Goal: Task Accomplishment & Management: Manage account settings

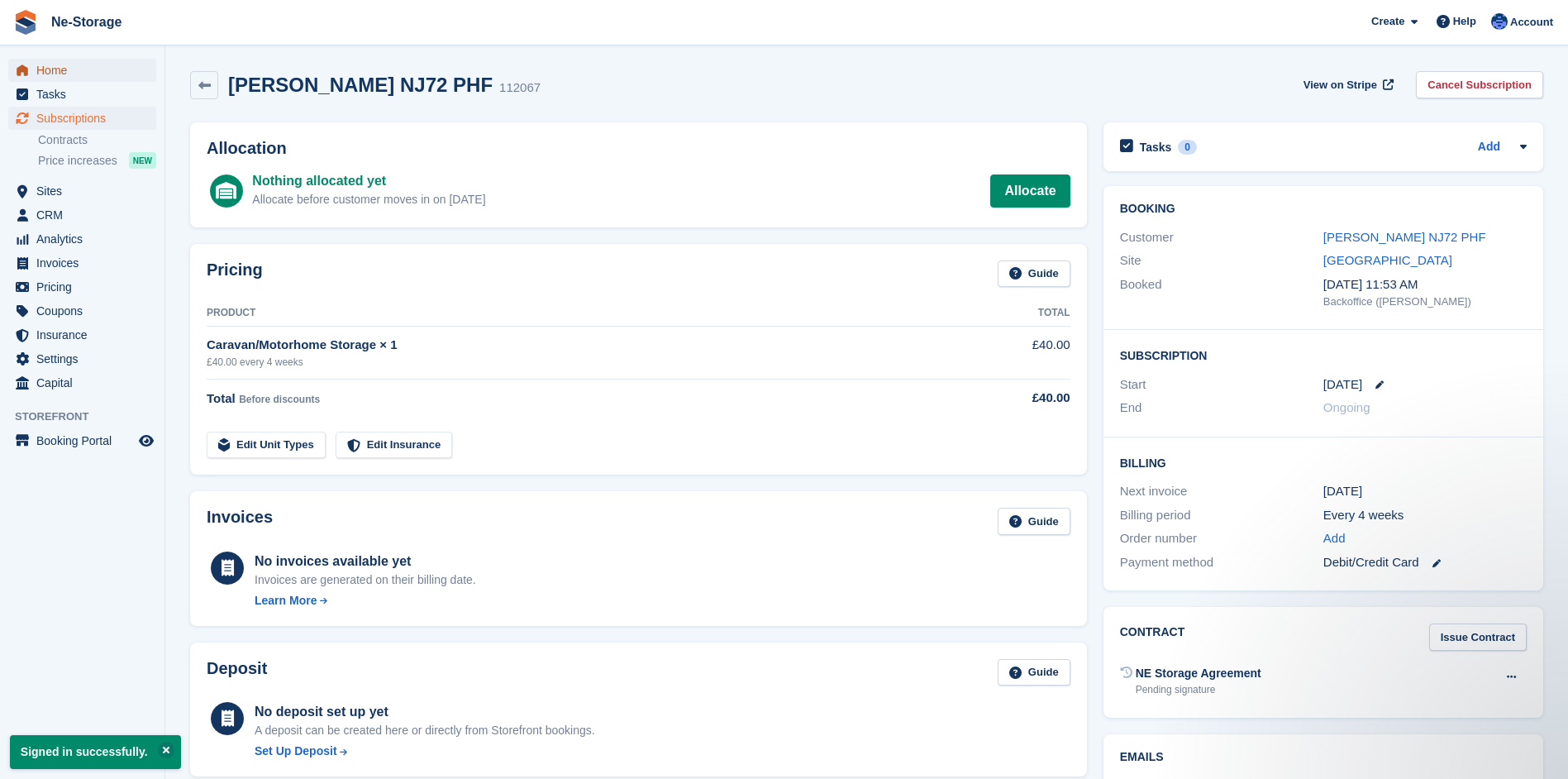
click at [61, 69] on span "Home" at bounding box center [86, 70] width 99 height 24
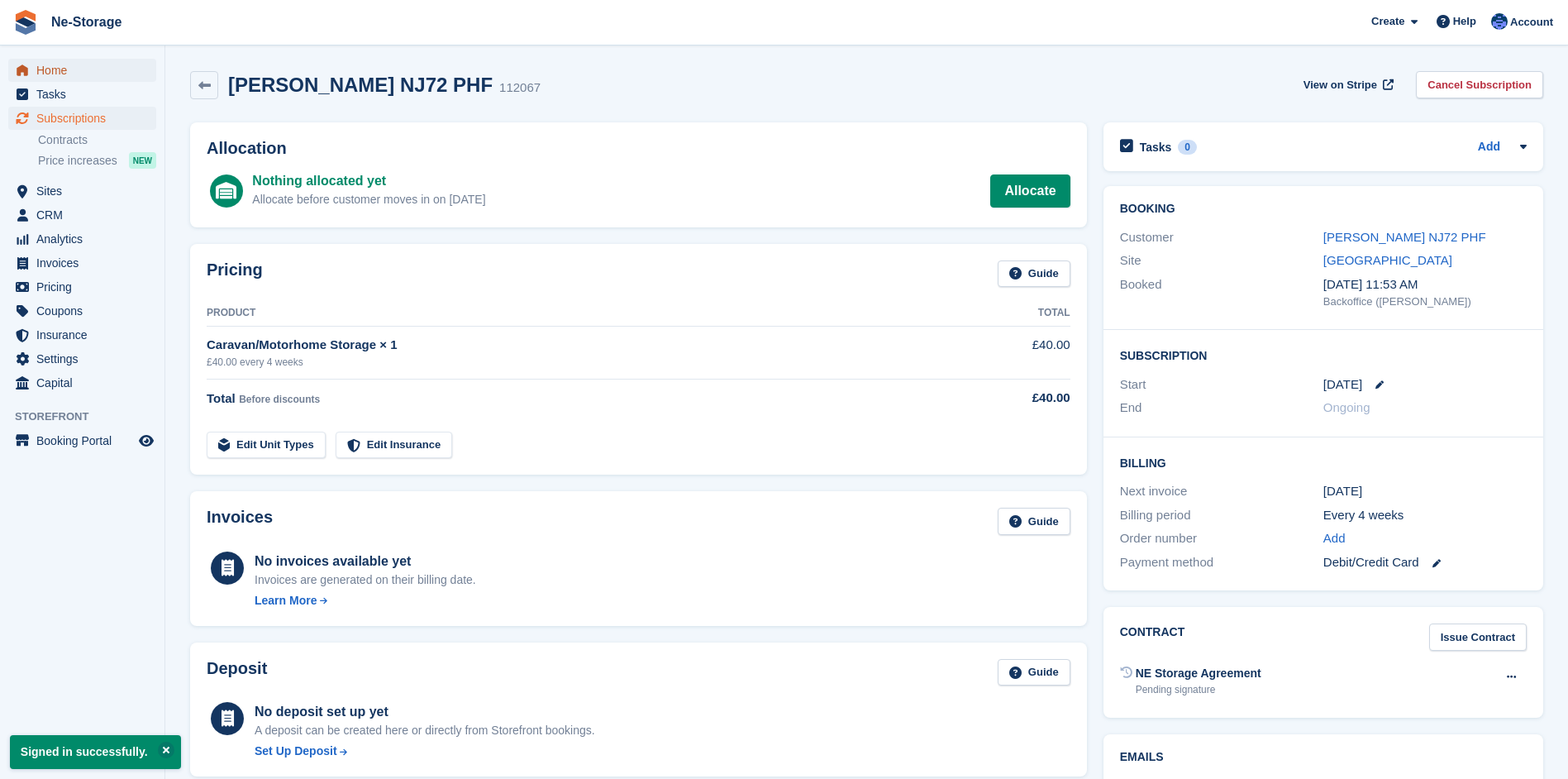
click at [61, 69] on span "Home" at bounding box center [86, 70] width 99 height 24
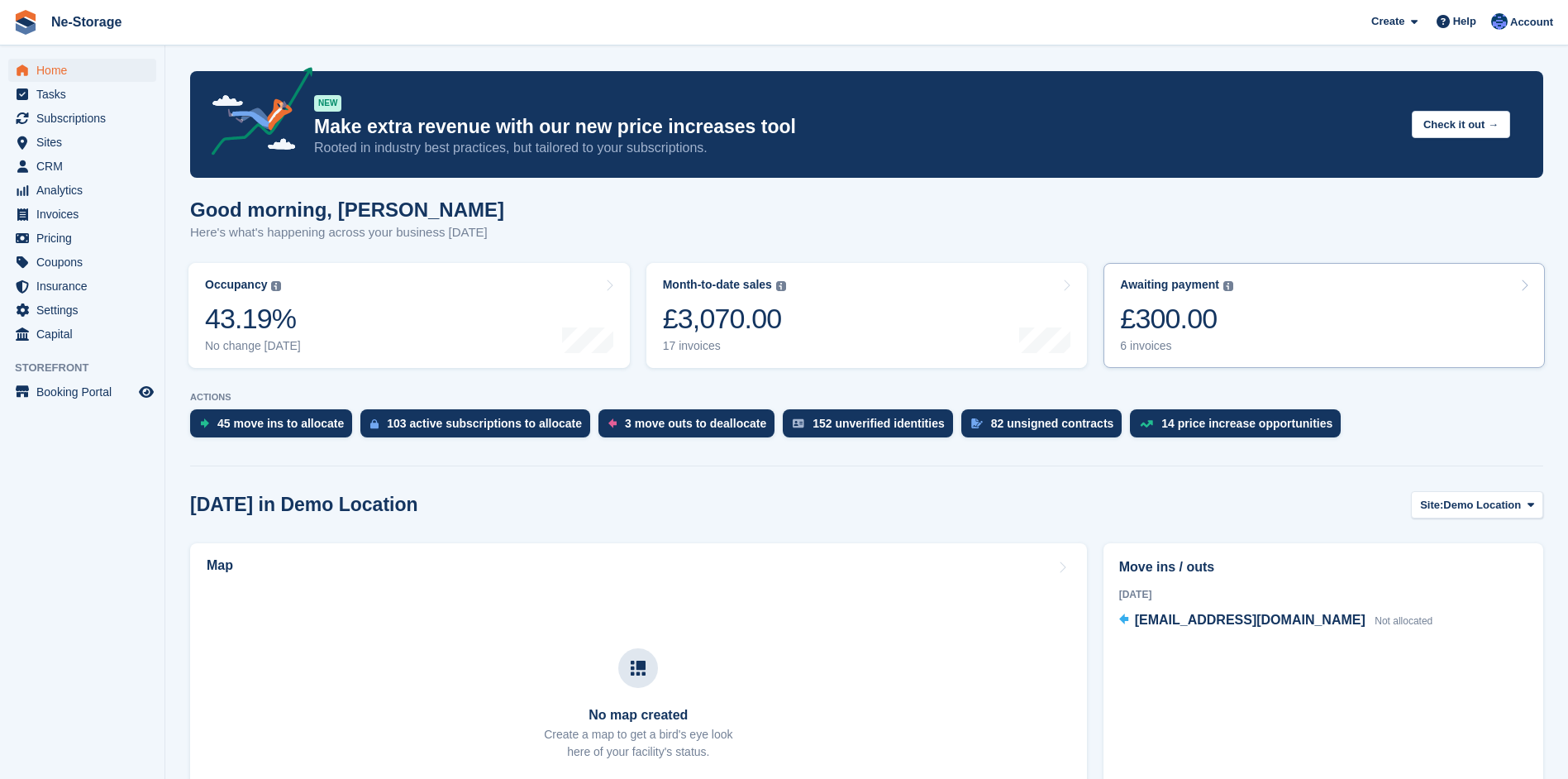
click at [1178, 325] on div "£300.00" at bounding box center [1176, 319] width 113 height 34
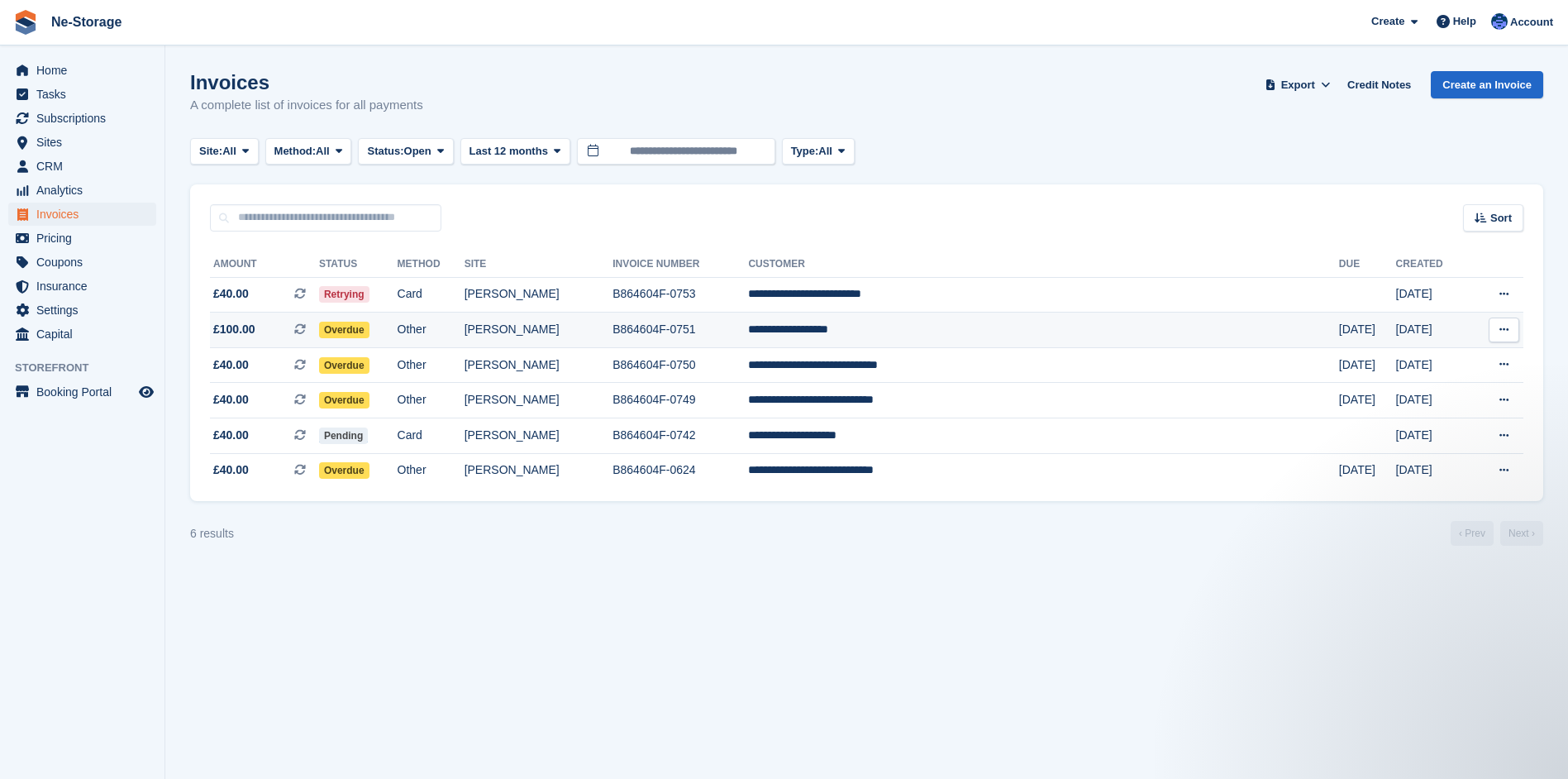
click at [748, 327] on td "B864604F-0751" at bounding box center [680, 330] width 136 height 36
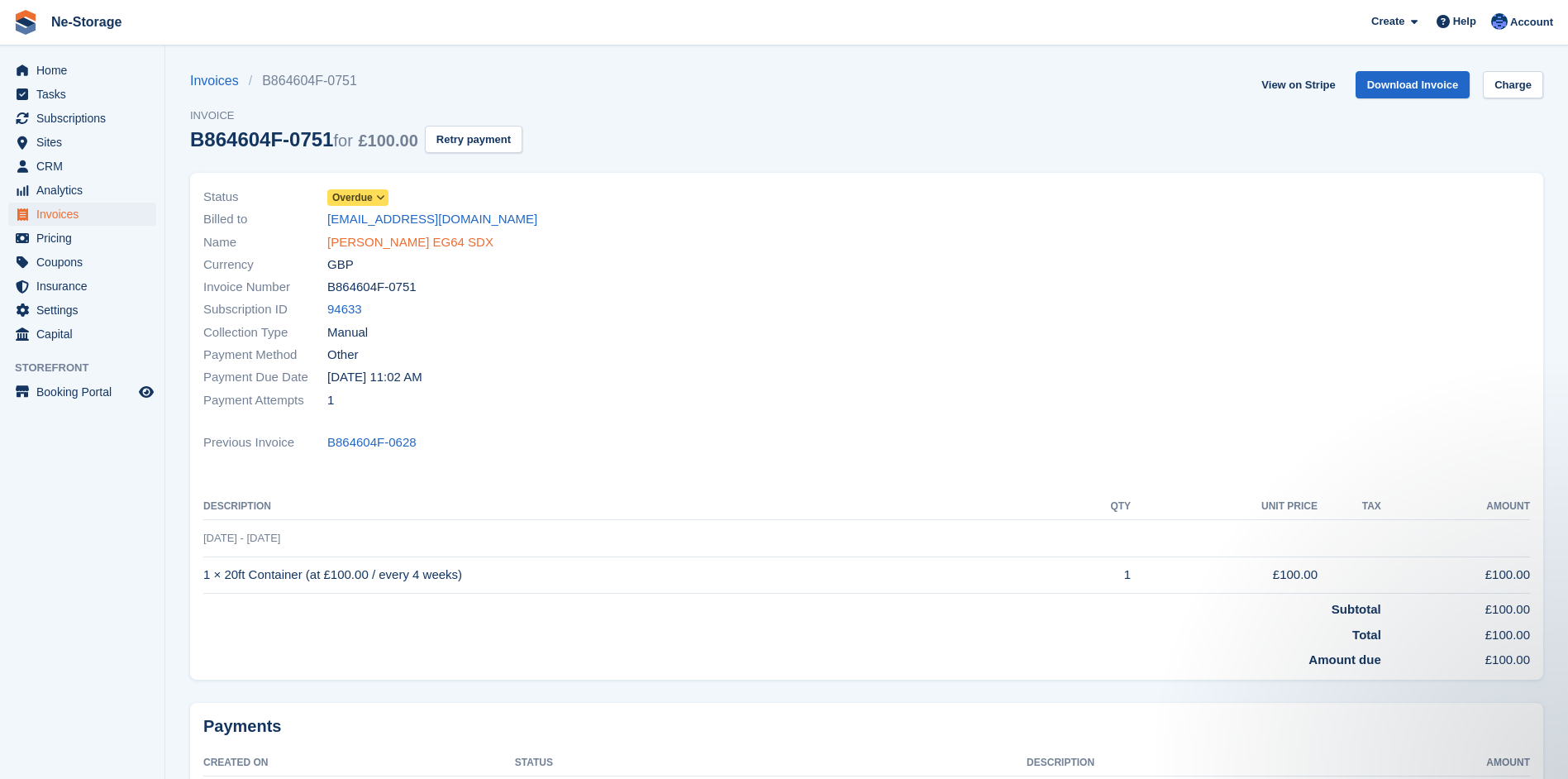
click at [392, 236] on link "John Miles EG64 SDX" at bounding box center [410, 243] width 167 height 19
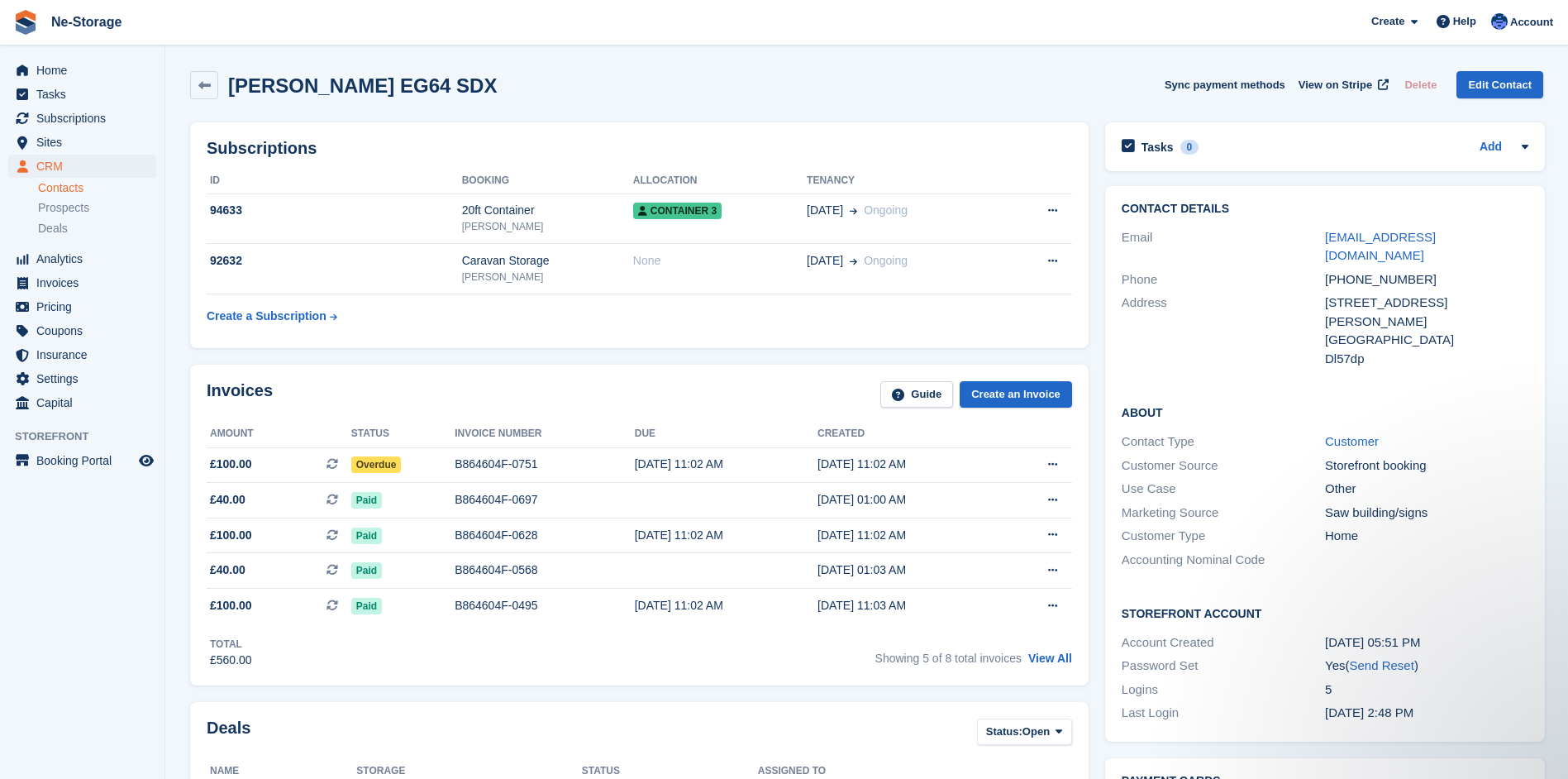
drag, startPoint x: 697, startPoint y: 436, endPoint x: 800, endPoint y: 430, distance: 103.2
click at [729, 424] on th "Due" at bounding box center [727, 434] width 183 height 26
click at [58, 64] on span "Home" at bounding box center [86, 70] width 99 height 24
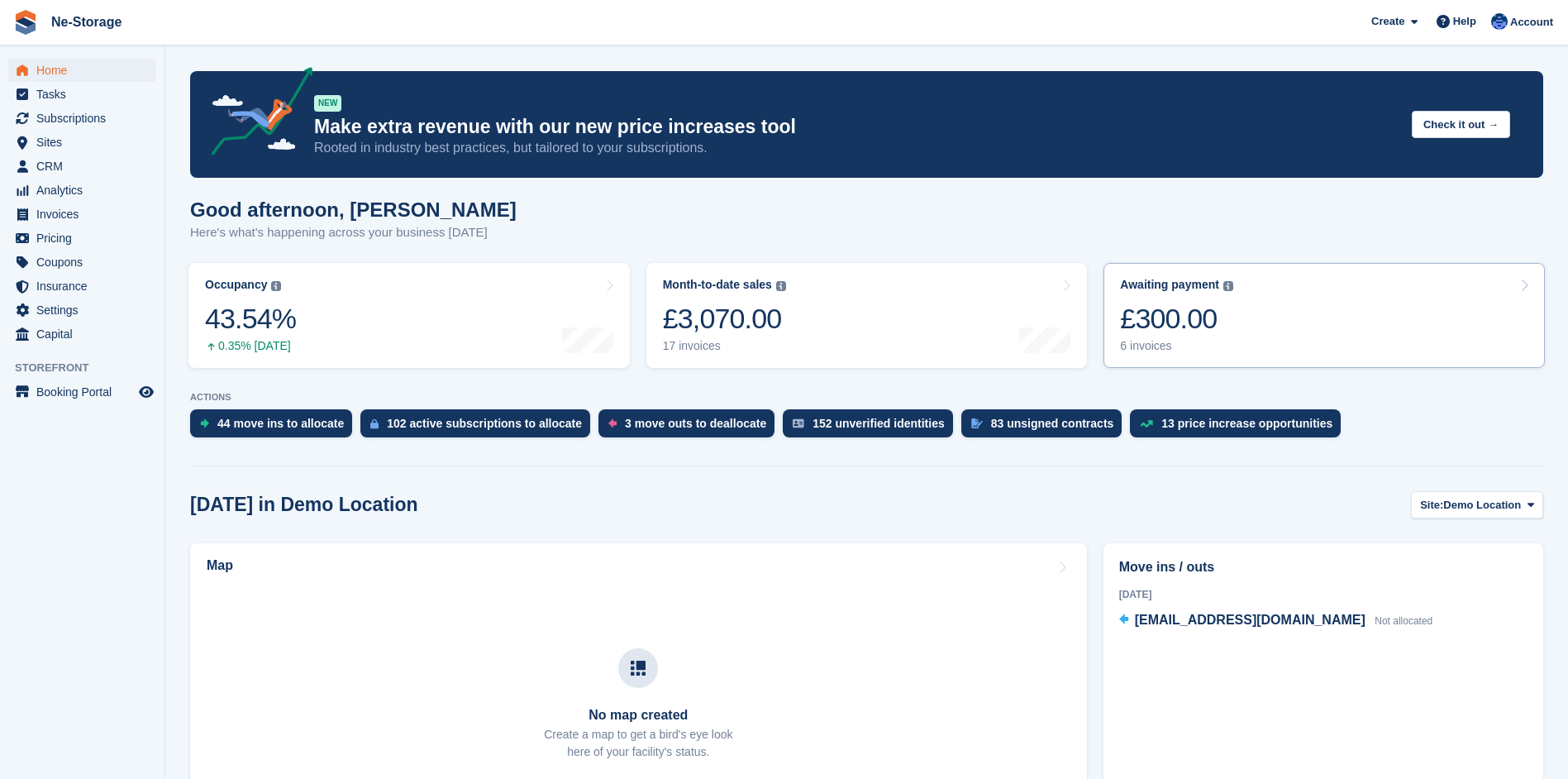
click at [1153, 317] on div "£300.00" at bounding box center [1176, 319] width 113 height 34
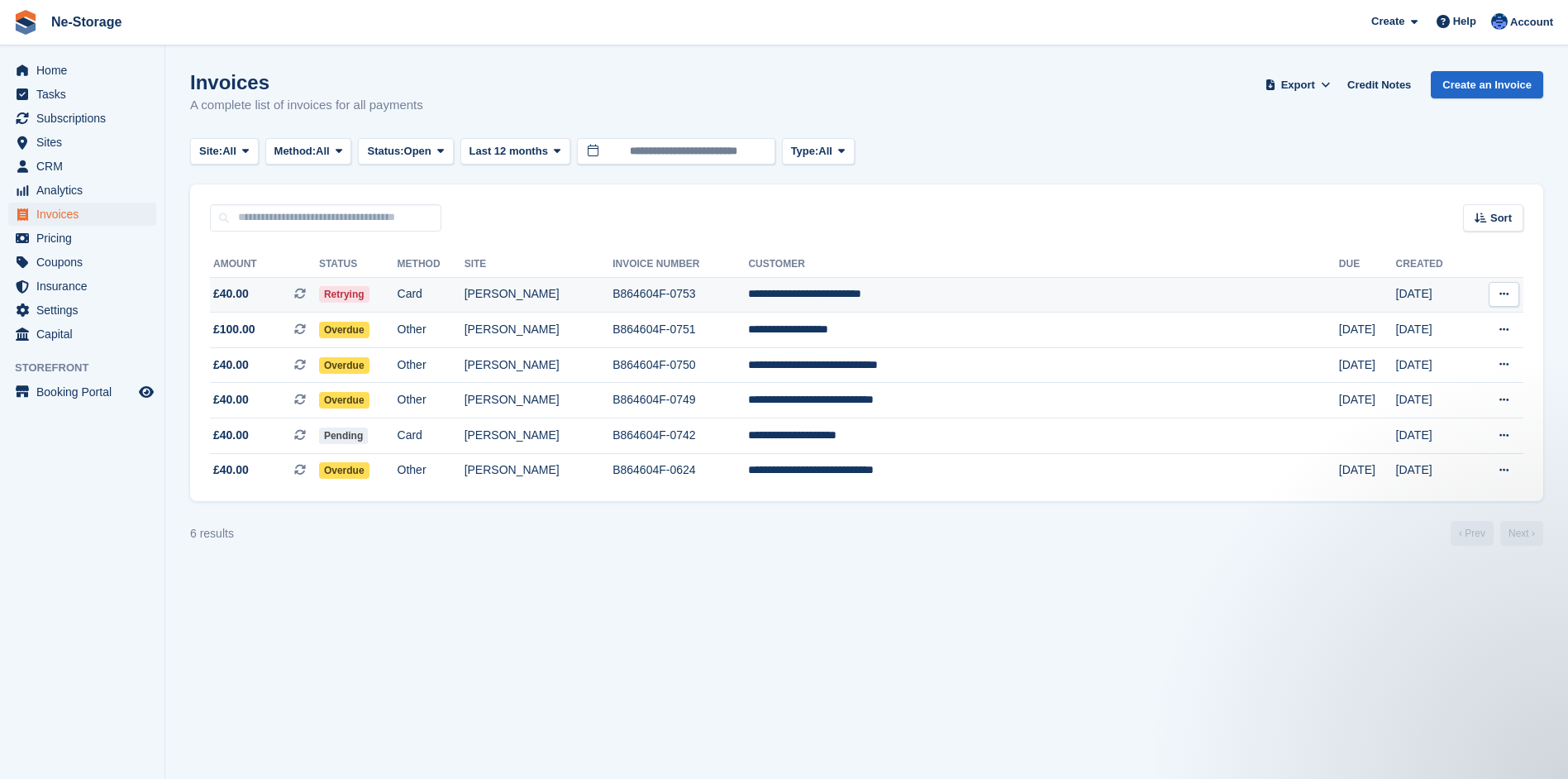
click at [370, 290] on span "Retrying" at bounding box center [344, 294] width 51 height 17
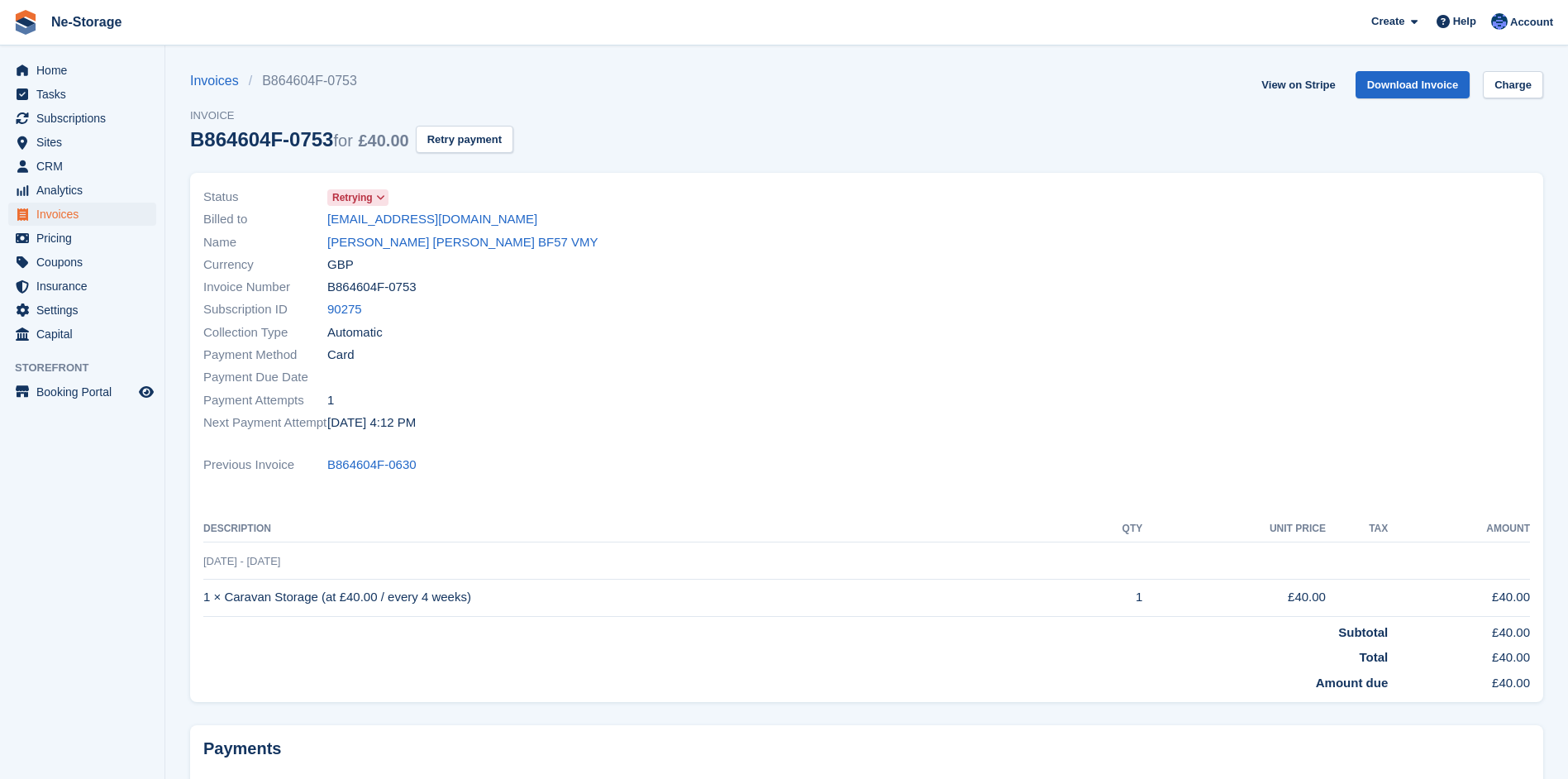
drag, startPoint x: 0, startPoint y: 0, endPoint x: 617, endPoint y: 145, distance: 633.8
click at [618, 144] on div "Invoices B864604F-0753 Invoice B864604F-0753 for £40.00 Retry payment View on S…" at bounding box center [867, 122] width 1353 height 102
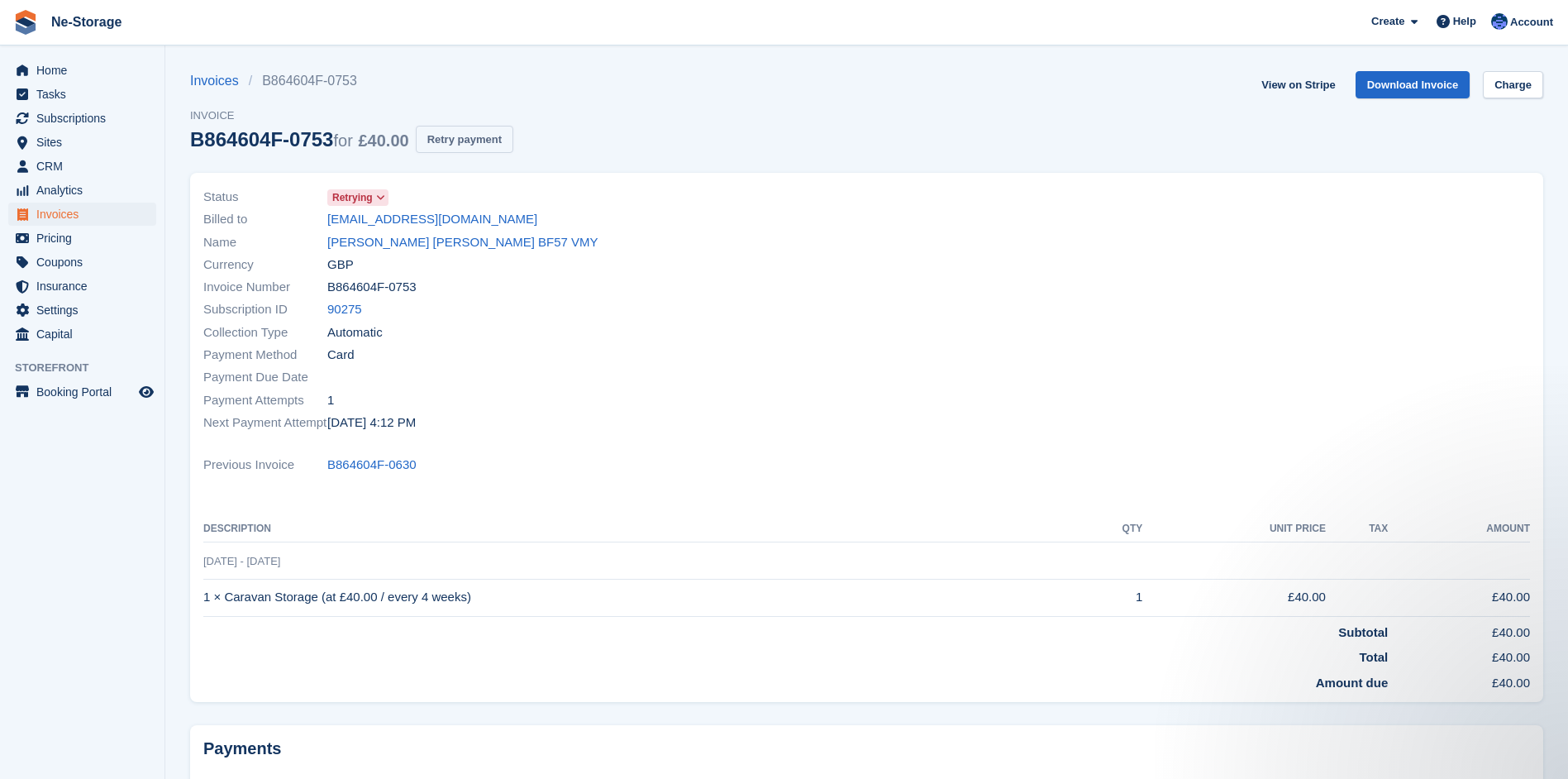
click at [457, 133] on button "Retry payment" at bounding box center [465, 139] width 98 height 27
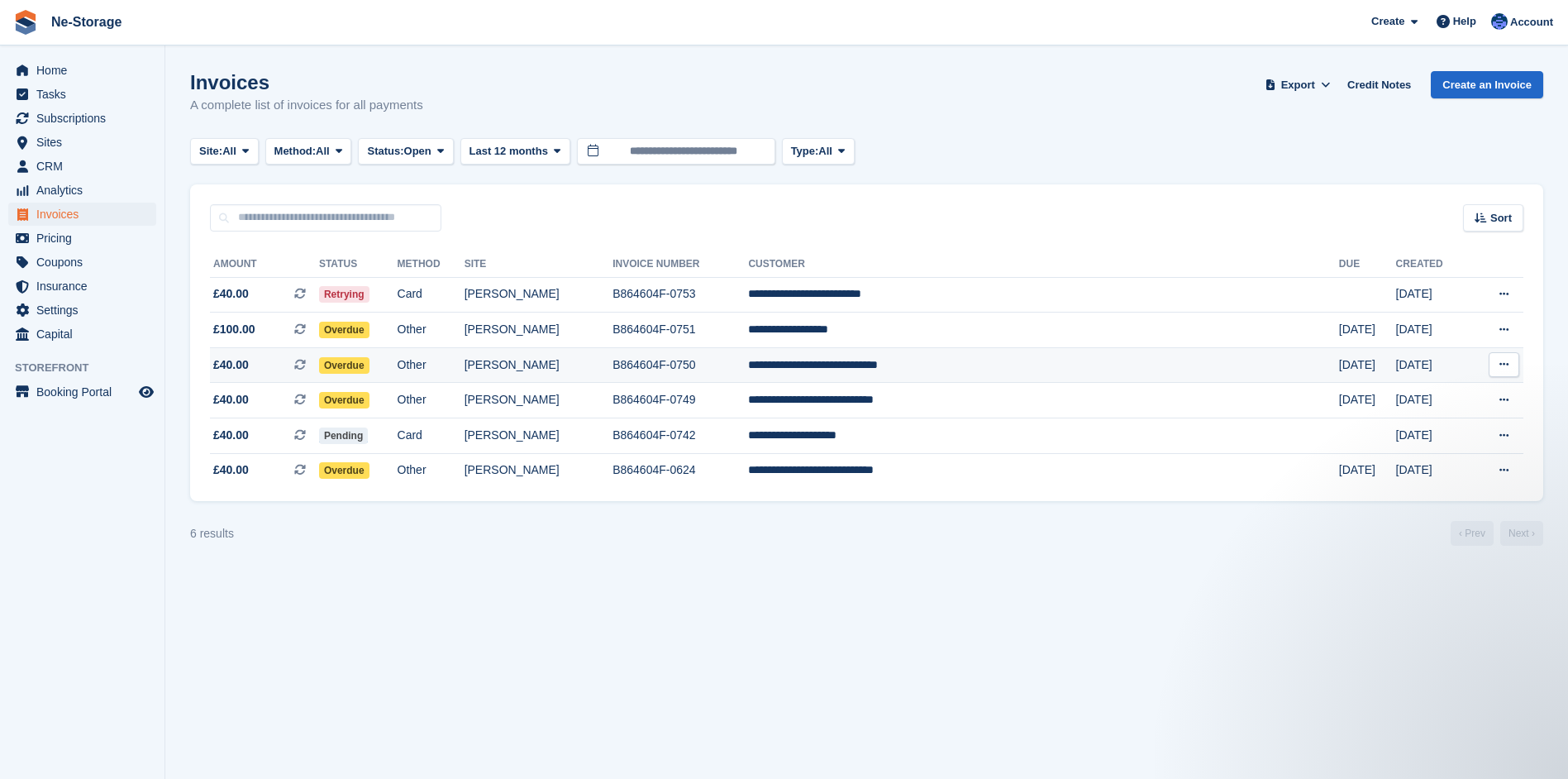
click at [975, 360] on td "**********" at bounding box center [1043, 365] width 590 height 36
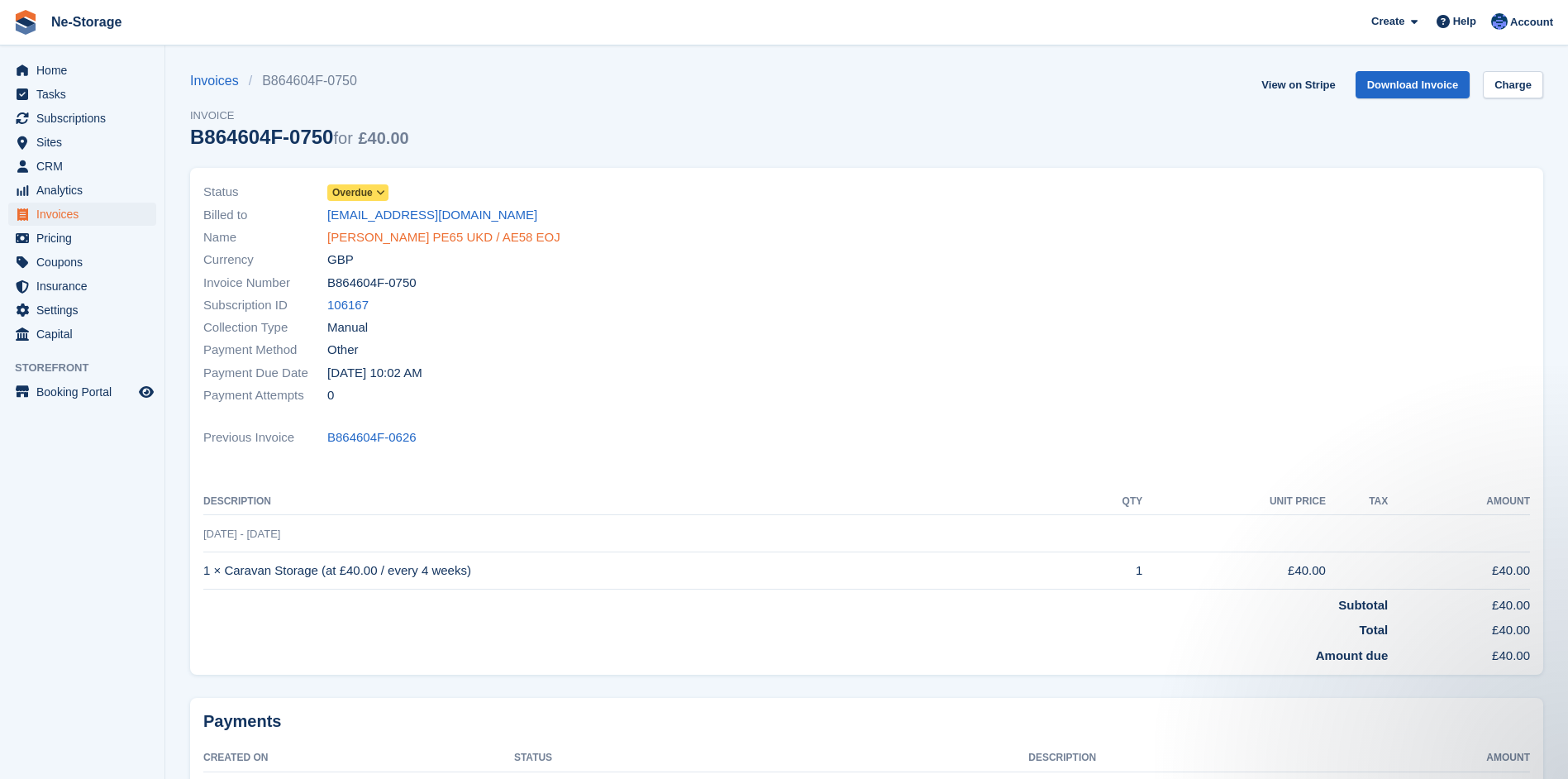
click at [437, 233] on link "Justin Ward PE65 UKD / AE58 EOJ" at bounding box center [444, 237] width 233 height 19
click at [60, 68] on span "Home" at bounding box center [86, 70] width 99 height 24
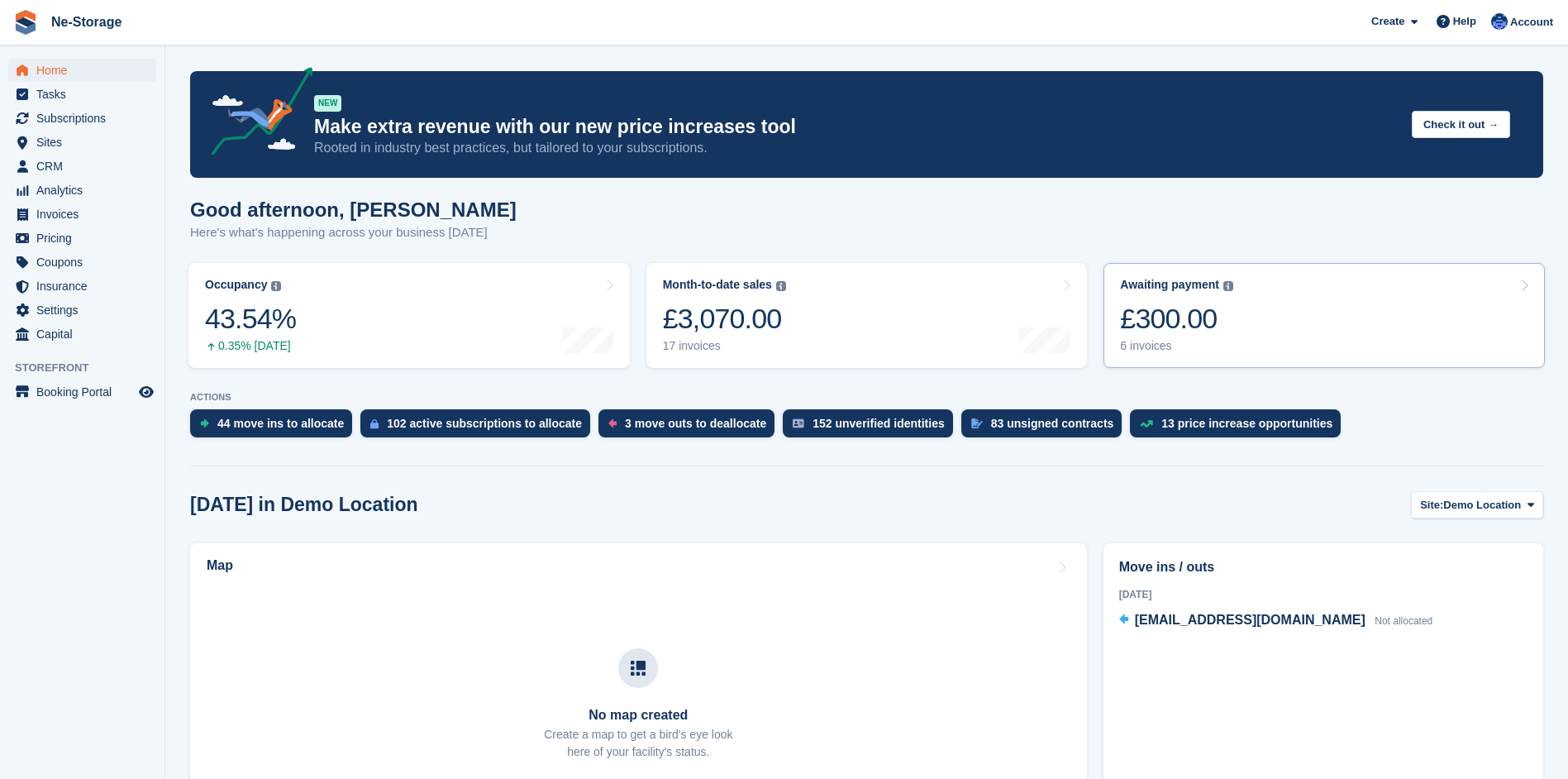
click at [1180, 323] on div "£300.00" at bounding box center [1176, 319] width 113 height 34
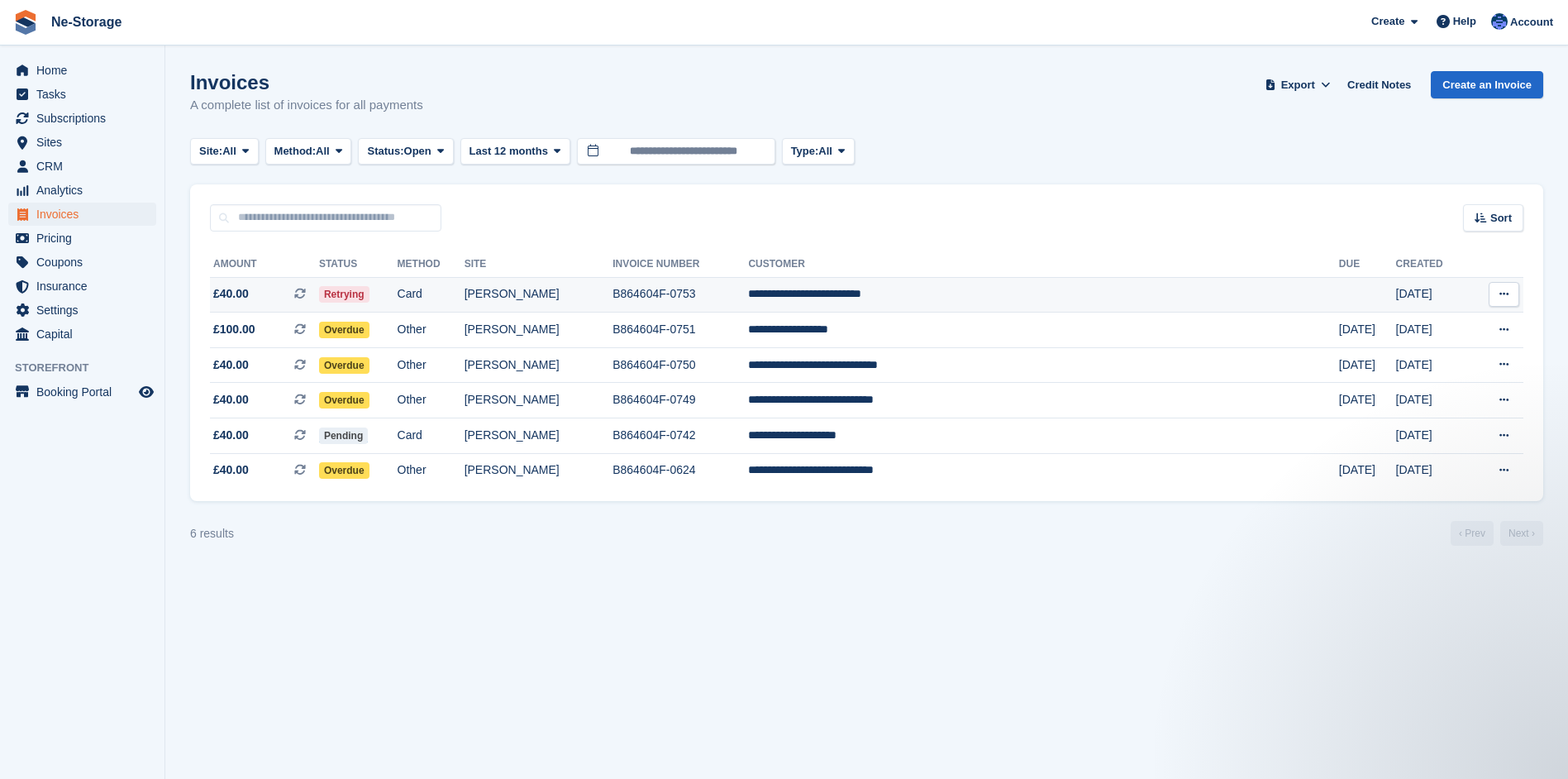
click at [1025, 291] on td "**********" at bounding box center [1043, 294] width 590 height 36
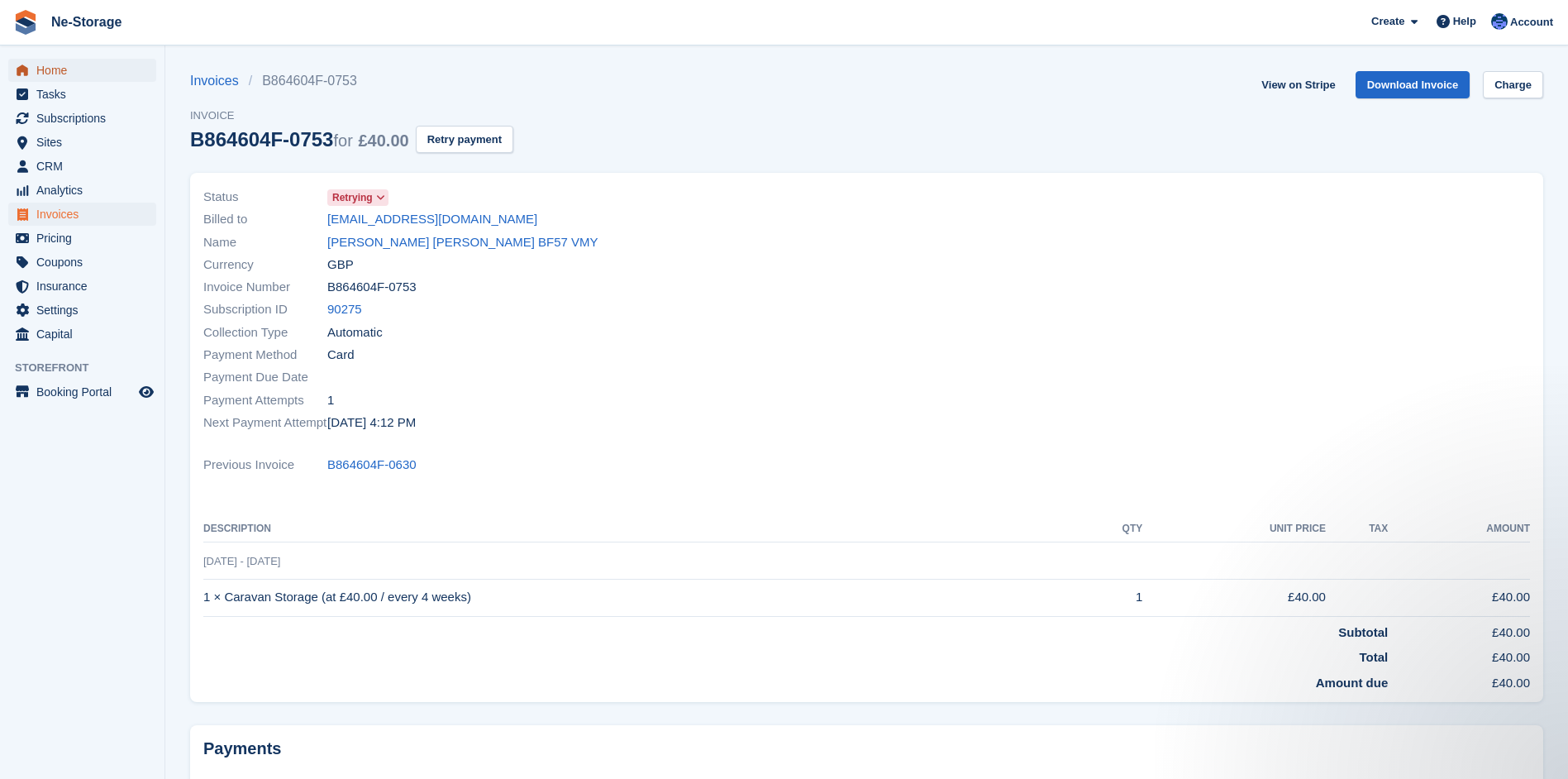
click at [56, 65] on span "Home" at bounding box center [86, 70] width 99 height 24
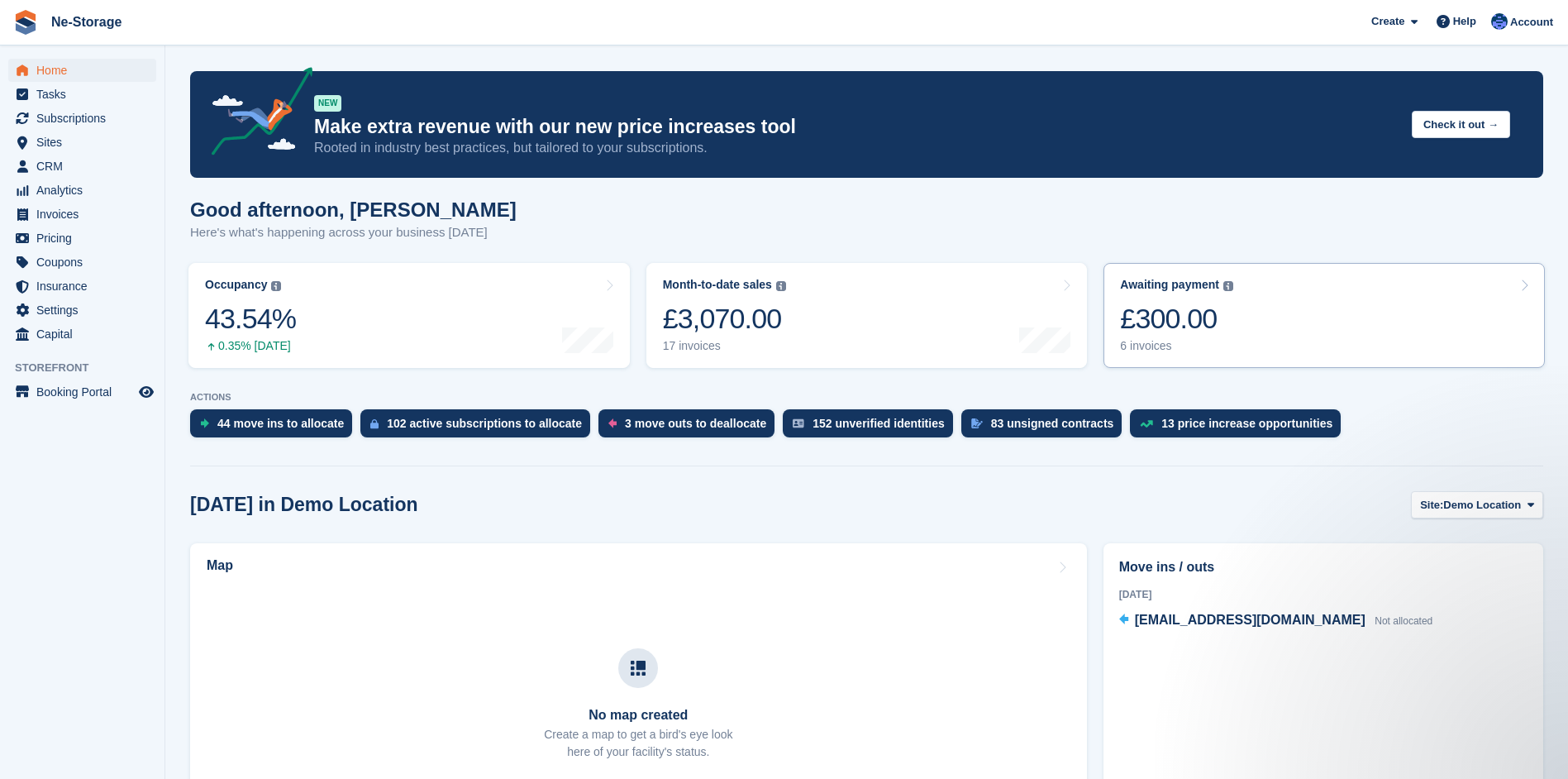
click at [1179, 318] on div "£300.00" at bounding box center [1176, 319] width 113 height 34
